Goal: Task Accomplishment & Management: Manage account settings

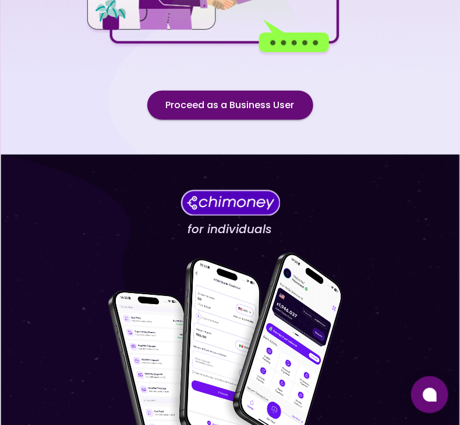
scroll to position [215, 0]
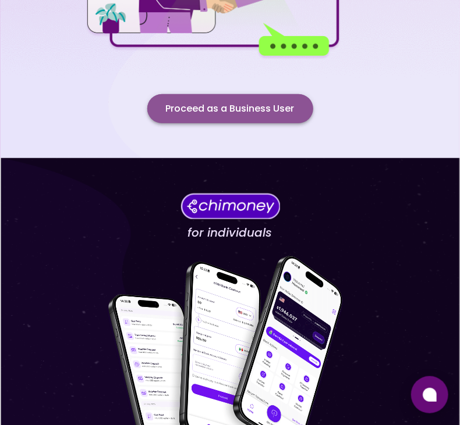
click at [241, 105] on button "Proceed as a Business User" at bounding box center [230, 108] width 166 height 29
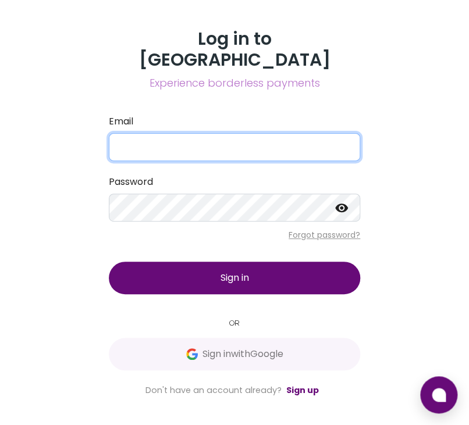
type input "compliance@opportunik.com"
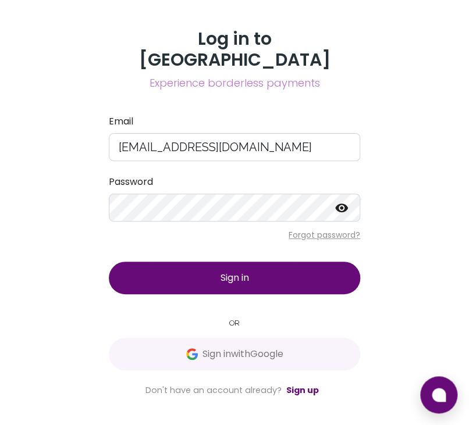
click at [237, 271] on span "Sign in" at bounding box center [235, 277] width 29 height 13
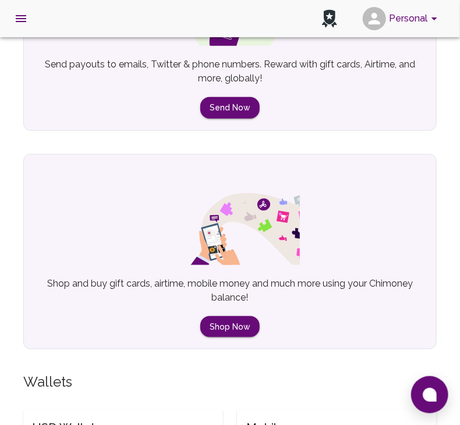
scroll to position [97, 0]
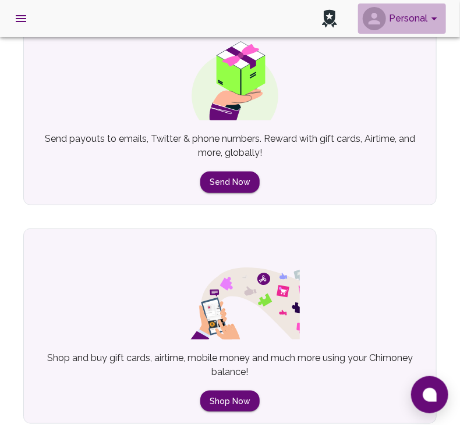
click at [435, 11] on button "Personal" at bounding box center [402, 18] width 88 height 30
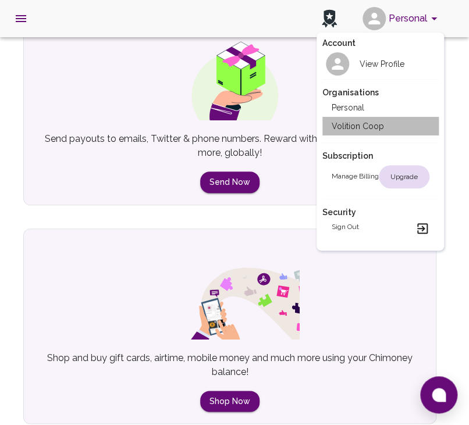
click at [378, 125] on li "Volition Coop" at bounding box center [380, 126] width 116 height 19
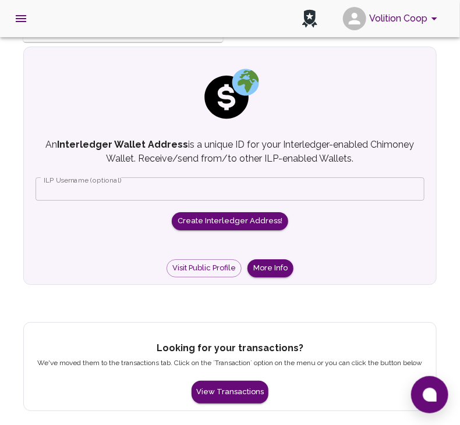
scroll to position [944, 0]
click at [241, 395] on button "View Transactions" at bounding box center [229, 392] width 77 height 23
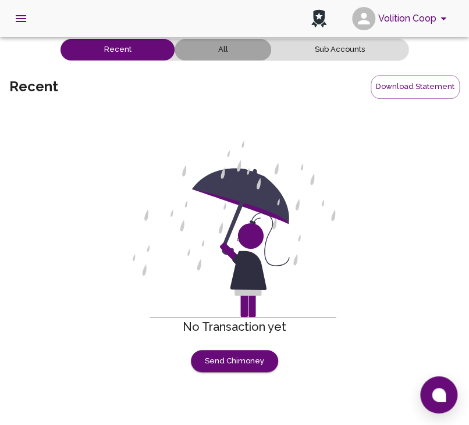
click at [237, 44] on button "All" at bounding box center [223, 50] width 97 height 22
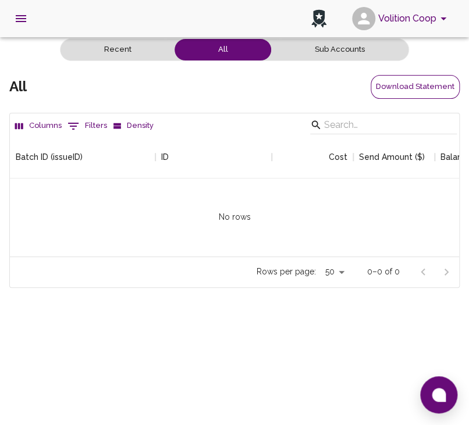
scroll to position [119, 440]
click at [410, 89] on button "Download Statement" at bounding box center [415, 87] width 89 height 24
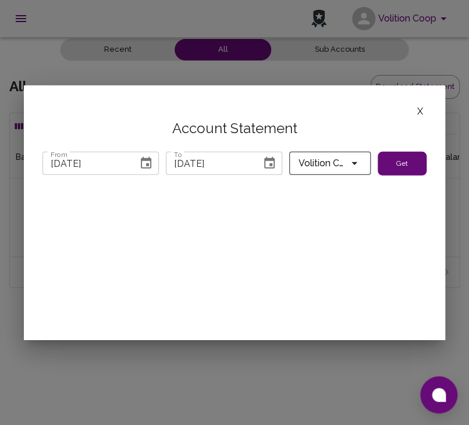
click at [407, 158] on button "Get" at bounding box center [402, 163] width 49 height 24
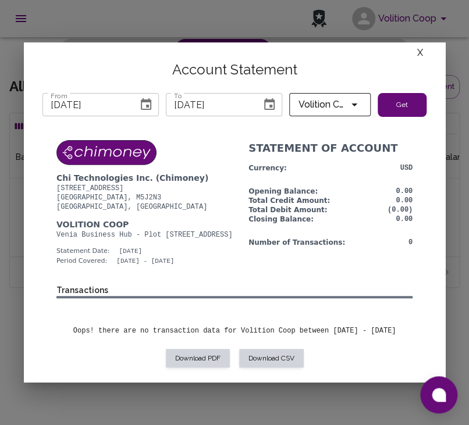
scroll to position [0, 0]
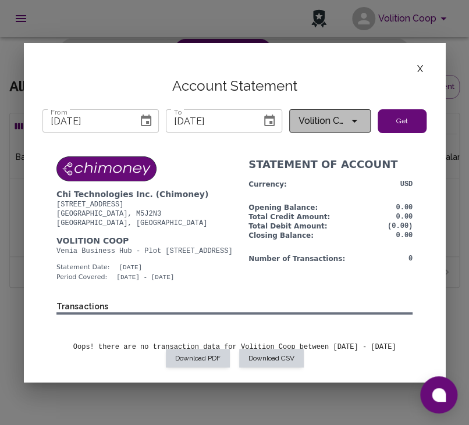
click at [326, 123] on span "Volition Coop" at bounding box center [323, 121] width 49 height 16
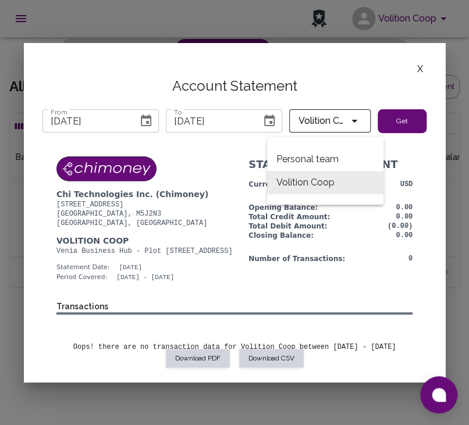
click at [218, 142] on div at bounding box center [234, 212] width 469 height 425
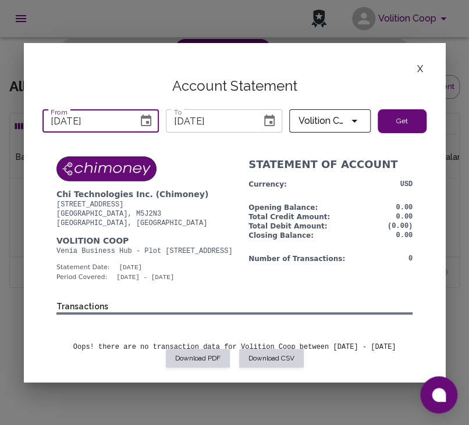
click at [95, 122] on input "07/31/2025" at bounding box center [85, 120] width 87 height 23
click at [142, 122] on icon "Choose date, selected date is Jul 31, 2025" at bounding box center [146, 121] width 10 height 12
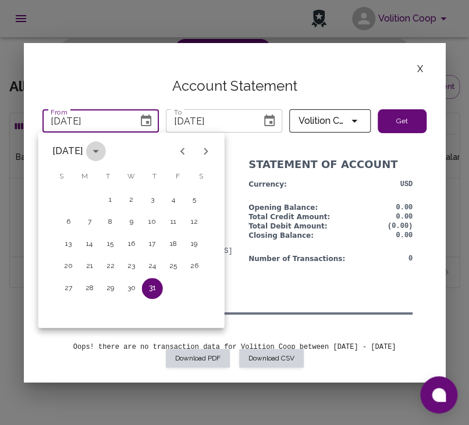
click at [103, 151] on icon "calendar view is open, switch to year view" at bounding box center [96, 151] width 14 height 14
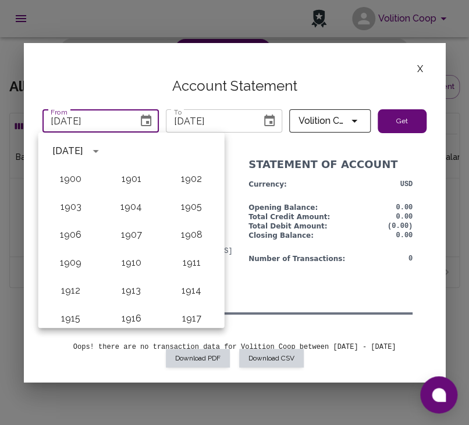
scroll to position [1078, 0]
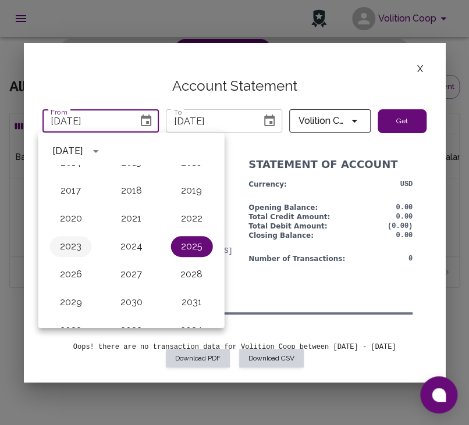
click at [72, 246] on button "2023" at bounding box center [71, 246] width 42 height 21
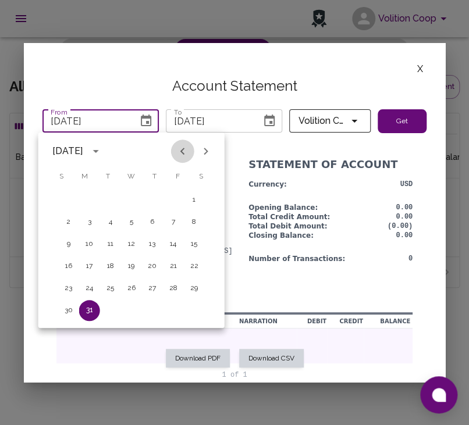
click at [186, 154] on icon "Previous month" at bounding box center [183, 151] width 14 height 14
click at [200, 204] on button "1" at bounding box center [194, 200] width 21 height 21
type input "04/01/2023"
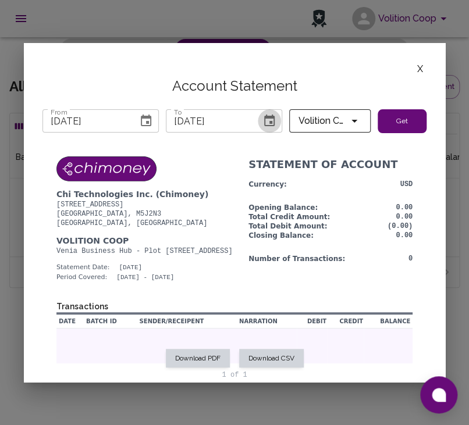
click at [264, 120] on icon "Choose date, selected date is Aug 26, 2025" at bounding box center [269, 121] width 14 height 14
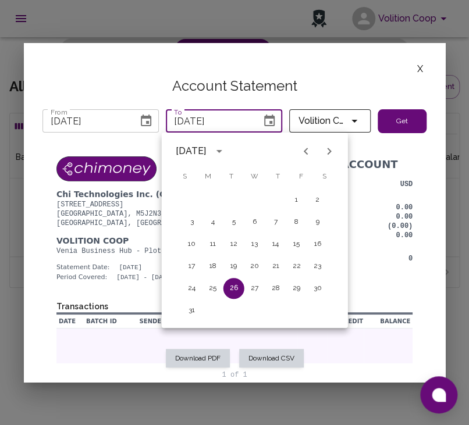
click at [242, 95] on div "X Account Statement From 04/01/2023 From To 08/26/2025 To Volition Coop Get Dow…" at bounding box center [234, 212] width 421 height 340
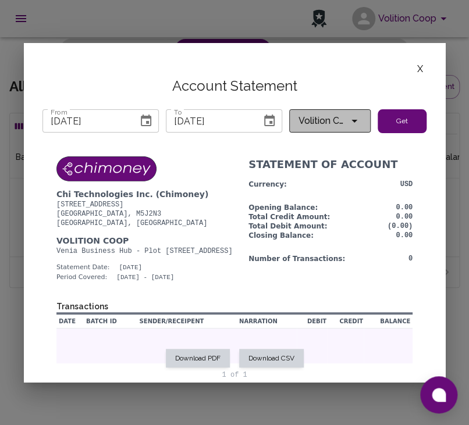
click at [354, 118] on icon "account of current user" at bounding box center [354, 121] width 14 height 14
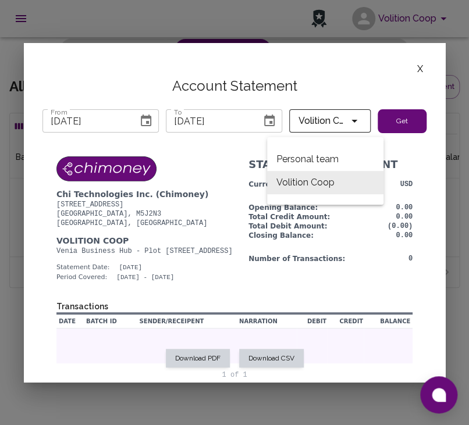
click at [411, 122] on div at bounding box center [234, 212] width 469 height 425
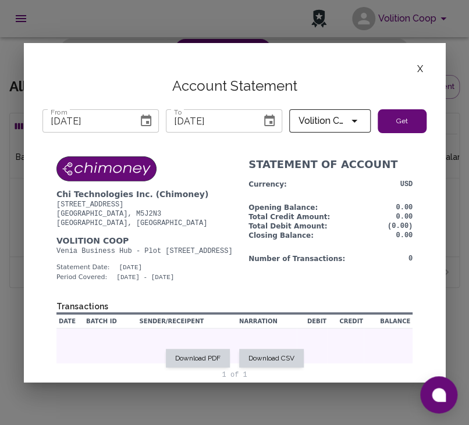
click at [400, 123] on button "Get" at bounding box center [402, 121] width 49 height 24
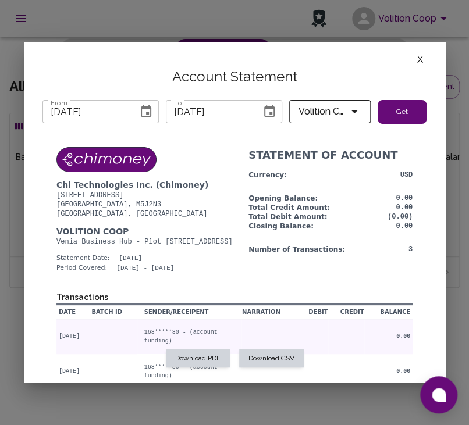
scroll to position [9, 0]
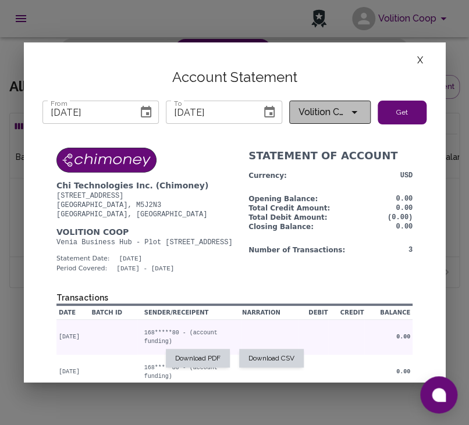
click at [333, 109] on span "Volition Coop" at bounding box center [323, 112] width 49 height 16
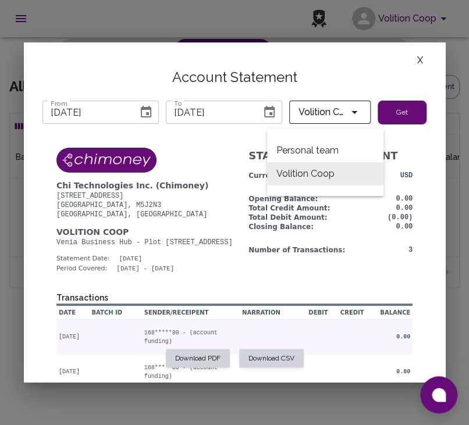
click at [195, 232] on div at bounding box center [234, 212] width 469 height 425
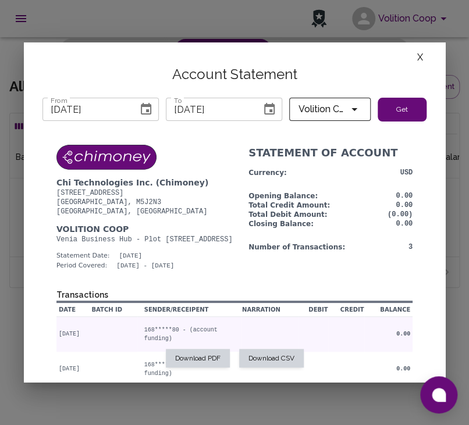
scroll to position [9, 0]
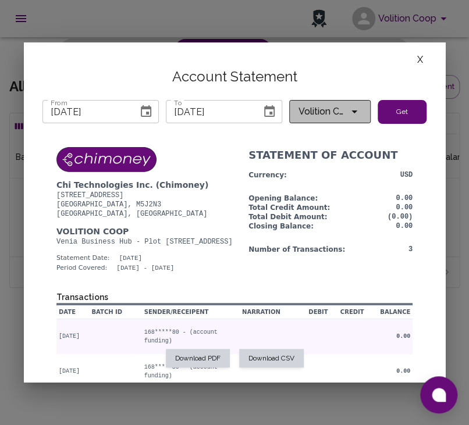
click at [319, 109] on span "Volition Coop" at bounding box center [323, 112] width 49 height 16
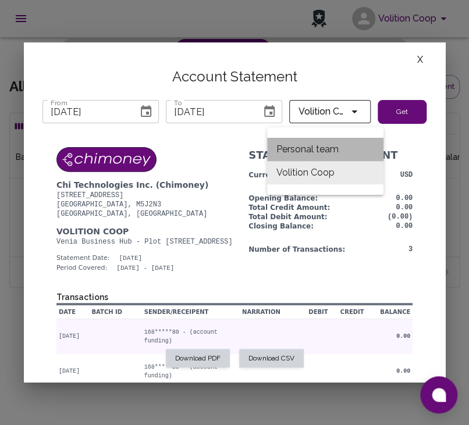
click at [312, 151] on li "Personal team" at bounding box center [325, 149] width 116 height 23
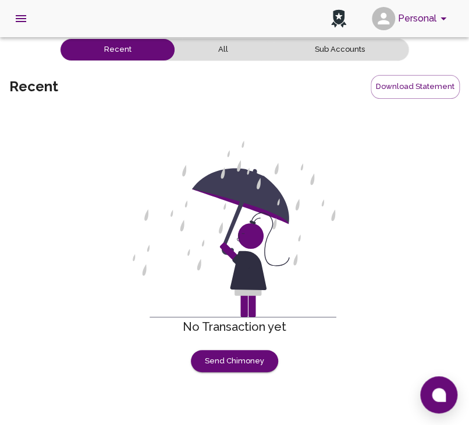
click at [352, 55] on button "Sub Accounts" at bounding box center [339, 50] width 137 height 22
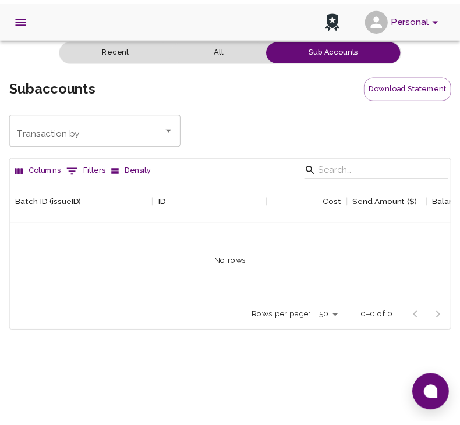
scroll to position [119, 440]
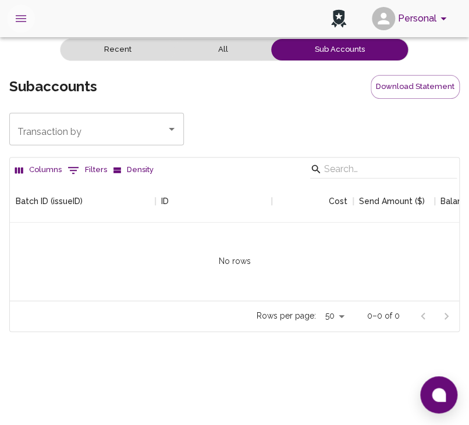
click at [19, 22] on icon "open drawer" at bounding box center [21, 19] width 14 height 14
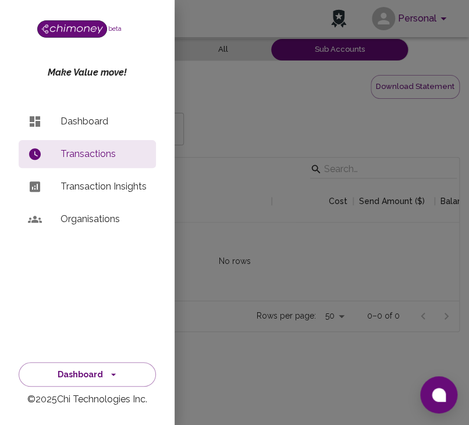
click at [93, 211] on li "Organisations" at bounding box center [87, 219] width 137 height 28
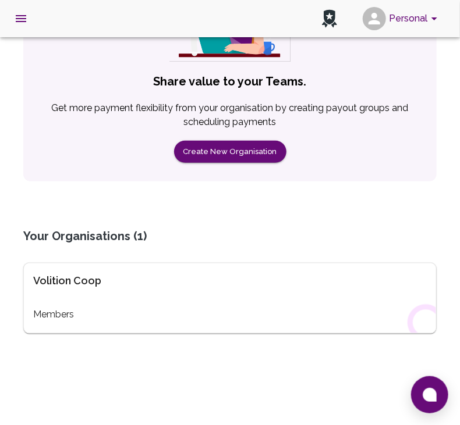
scroll to position [198, 0]
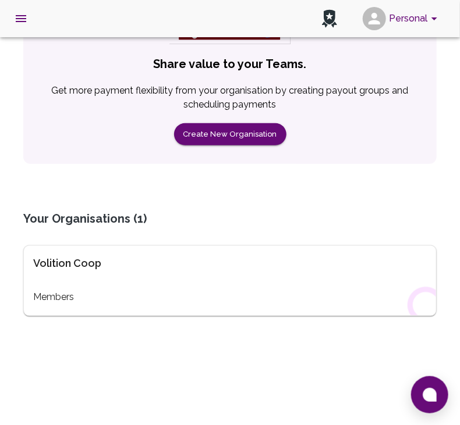
click at [48, 289] on div "Volition Coop Members" at bounding box center [229, 281] width 413 height 71
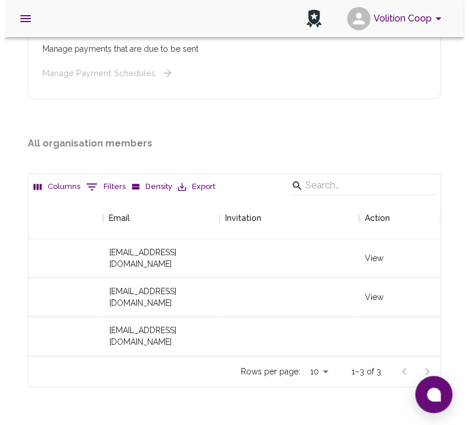
scroll to position [0, 303]
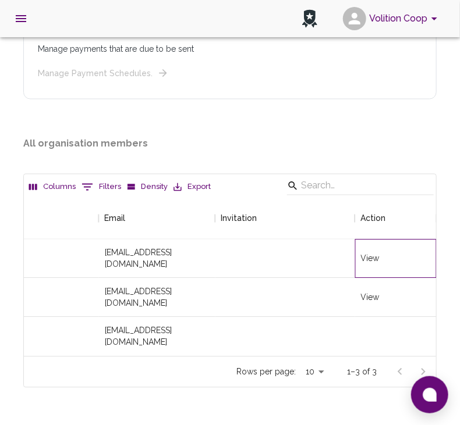
click at [372, 253] on div "View" at bounding box center [370, 259] width 19 height 12
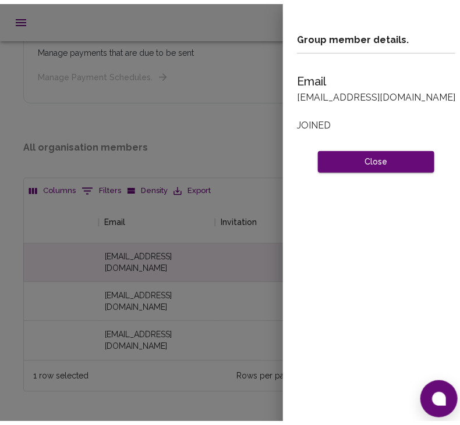
scroll to position [9, 9]
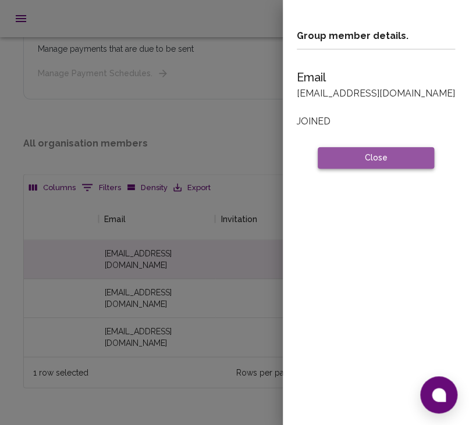
click at [384, 159] on button "Close" at bounding box center [376, 158] width 116 height 22
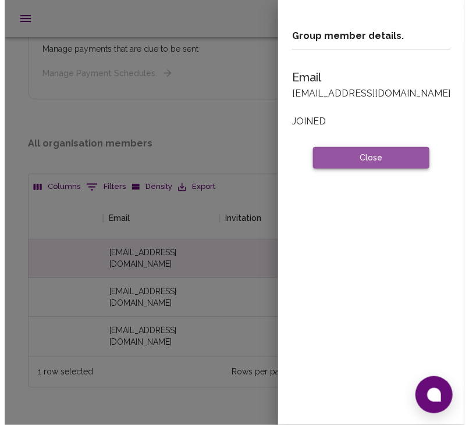
scroll to position [159, 403]
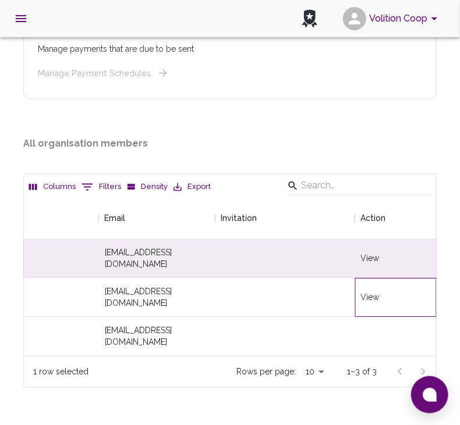
click at [370, 292] on div "View" at bounding box center [370, 298] width 19 height 12
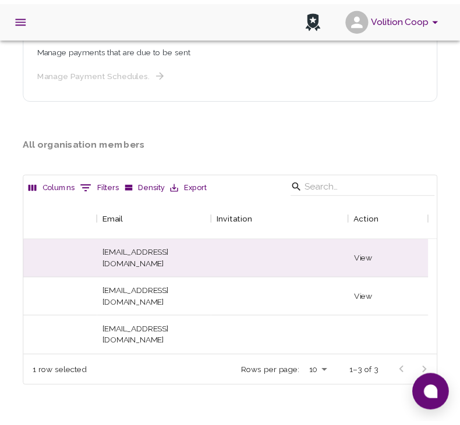
scroll to position [9, 9]
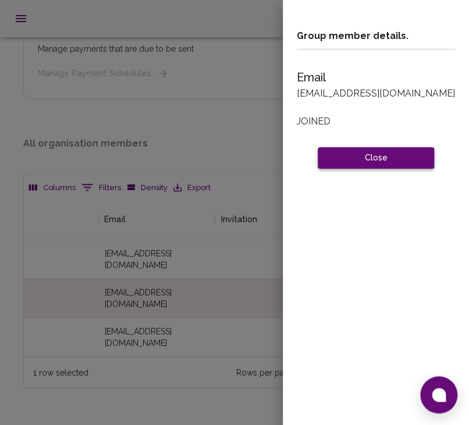
click at [349, 152] on button "Close" at bounding box center [376, 158] width 116 height 22
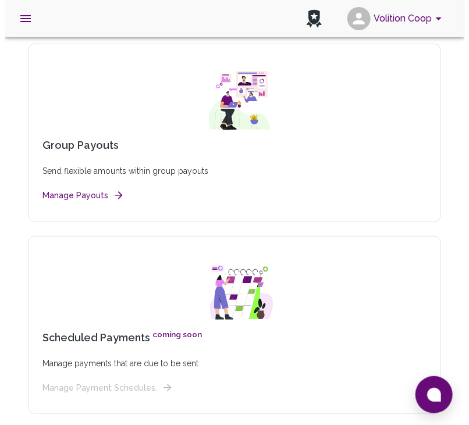
scroll to position [0, 0]
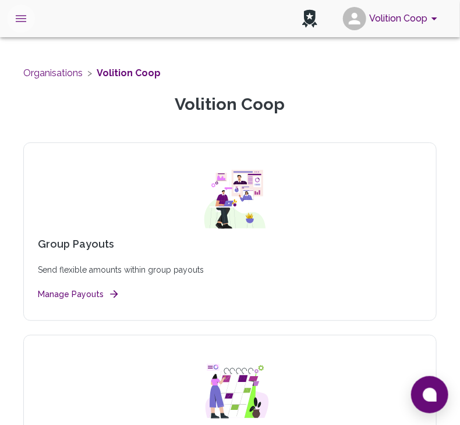
click at [28, 20] on button "open drawer" at bounding box center [21, 19] width 28 height 28
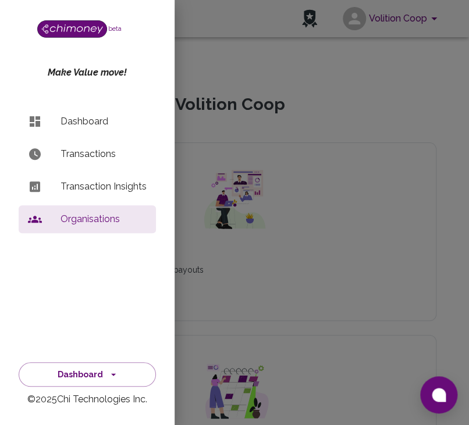
click at [119, 192] on p "Transaction Insights" at bounding box center [104, 187] width 86 height 14
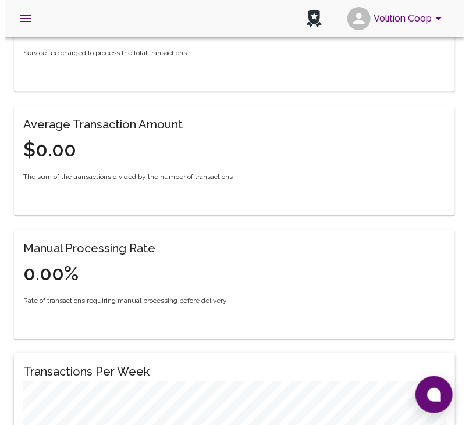
scroll to position [227, 0]
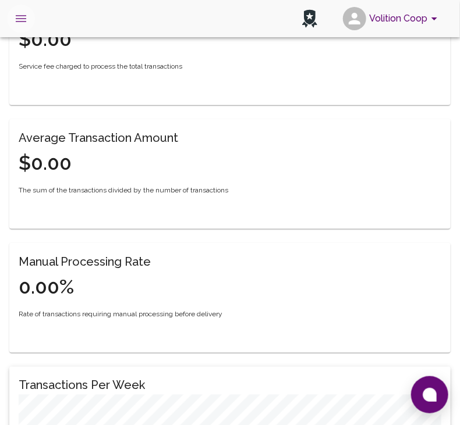
click at [28, 22] on button "open drawer" at bounding box center [21, 19] width 28 height 28
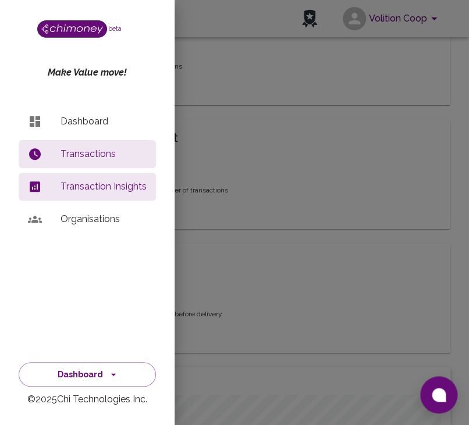
click at [95, 130] on li "Dashboard" at bounding box center [87, 122] width 137 height 28
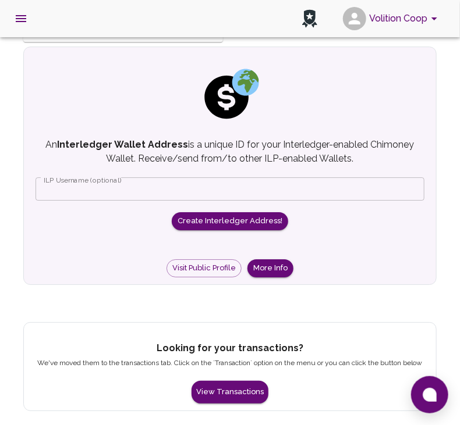
scroll to position [944, 0]
click at [438, 393] on button at bounding box center [429, 394] width 37 height 37
